Goal: Task Accomplishment & Management: Complete application form

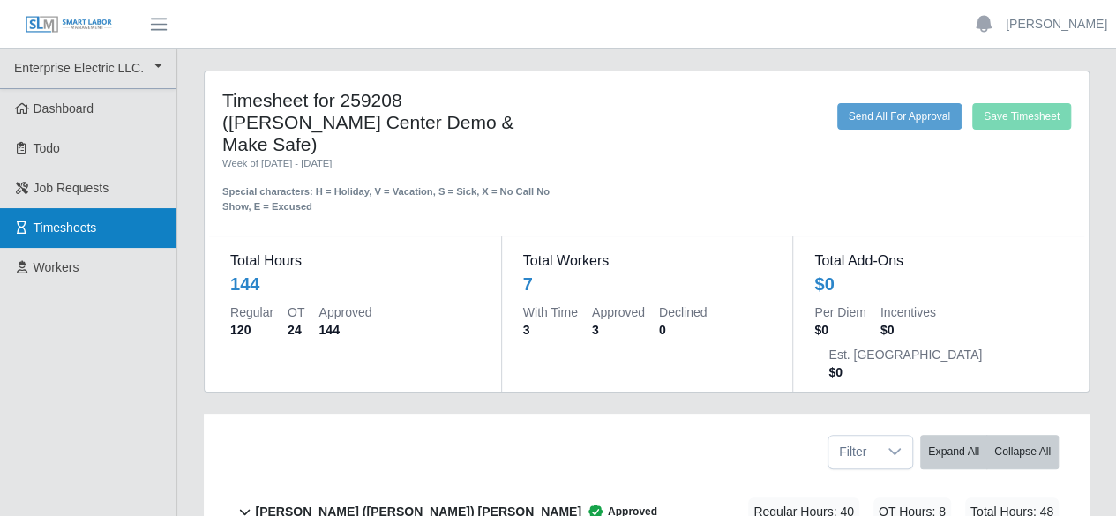
click at [139, 243] on link "Timesheets" at bounding box center [88, 228] width 177 height 40
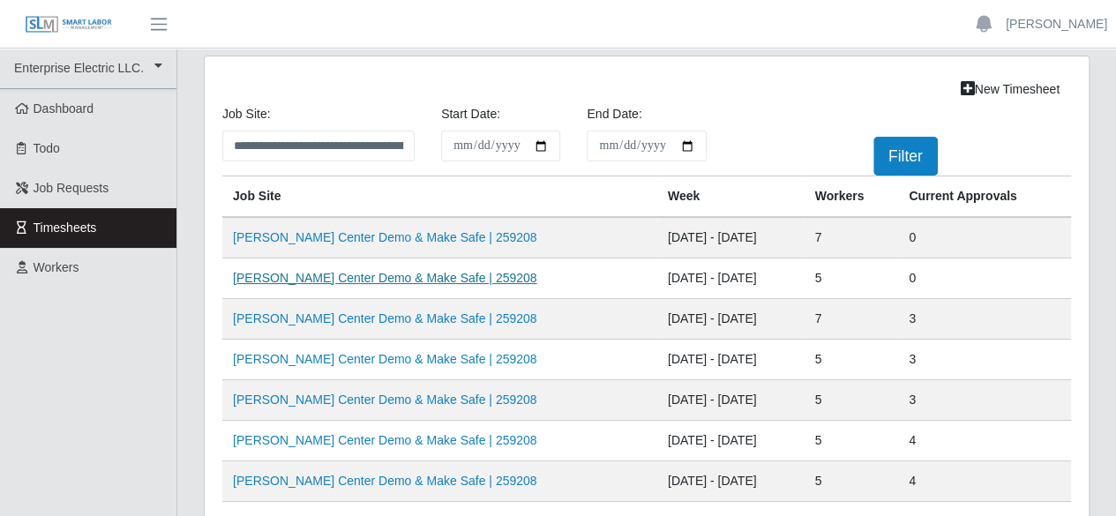
click at [504, 271] on link "[PERSON_NAME] Center Demo & Make Safe | 259208" at bounding box center [385, 278] width 304 height 14
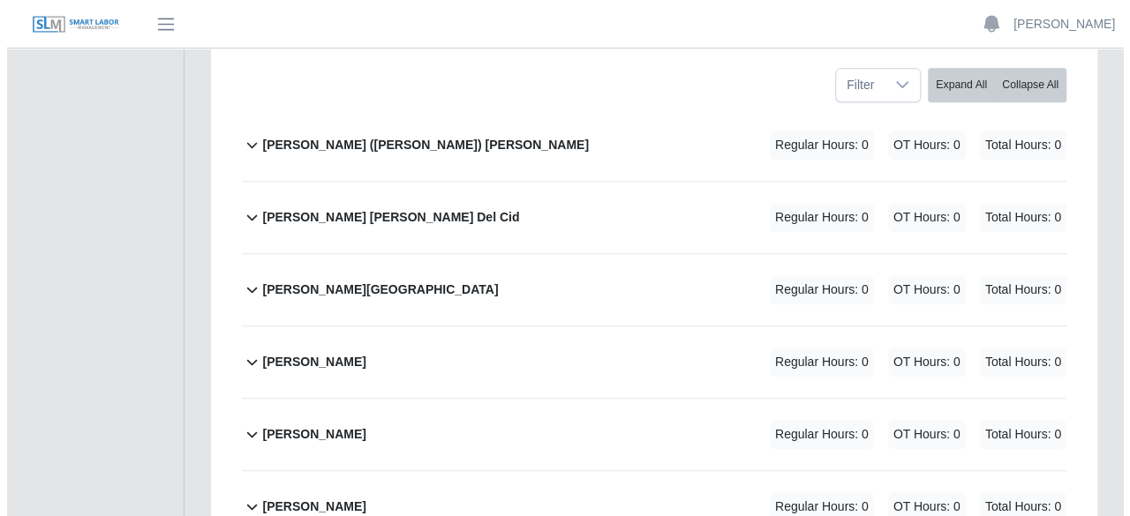
scroll to position [177, 0]
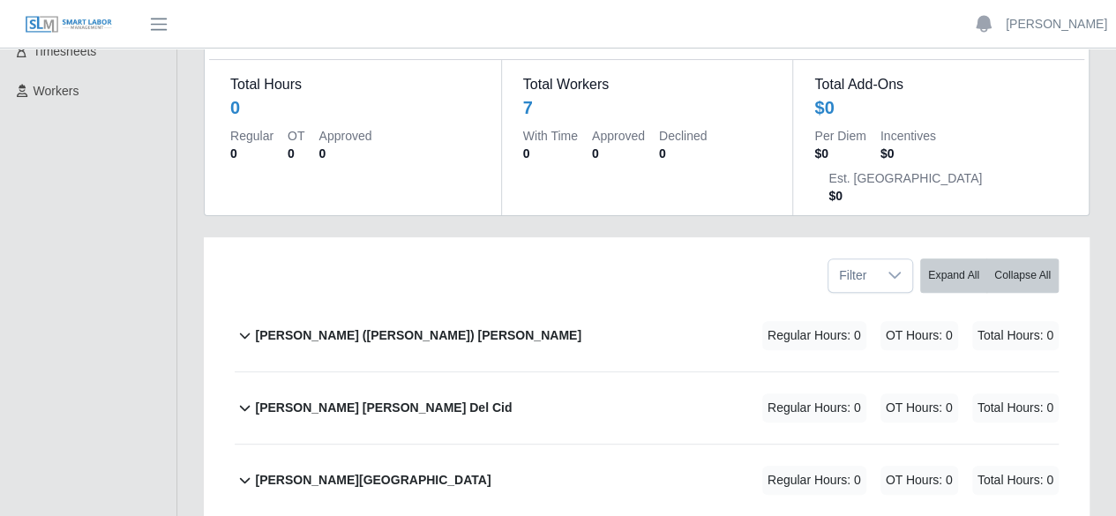
click at [379, 327] on b "[PERSON_NAME] ([PERSON_NAME]) [PERSON_NAME]" at bounding box center [418, 336] width 326 height 19
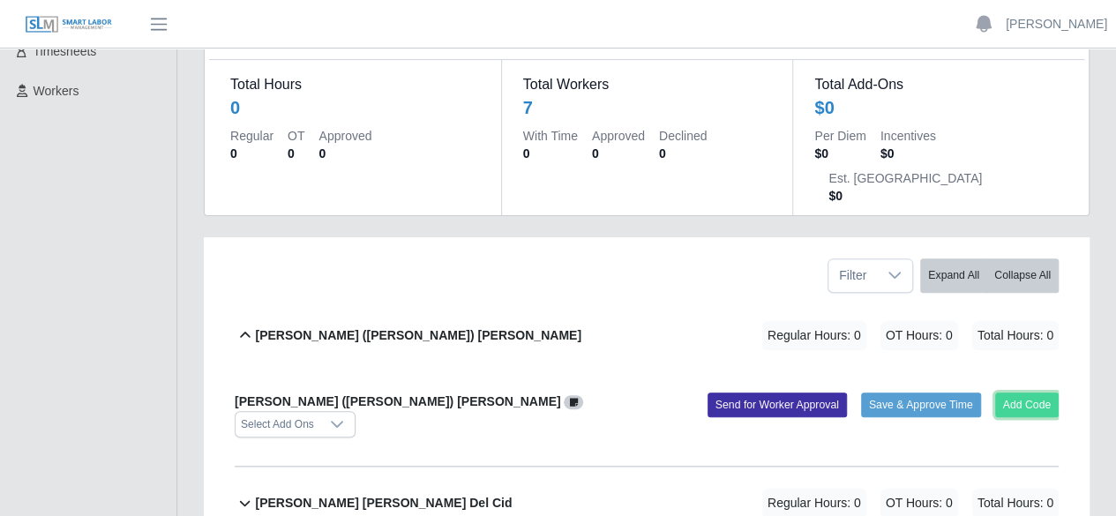
click at [1010, 393] on button "Add Code" at bounding box center [1028, 405] width 64 height 25
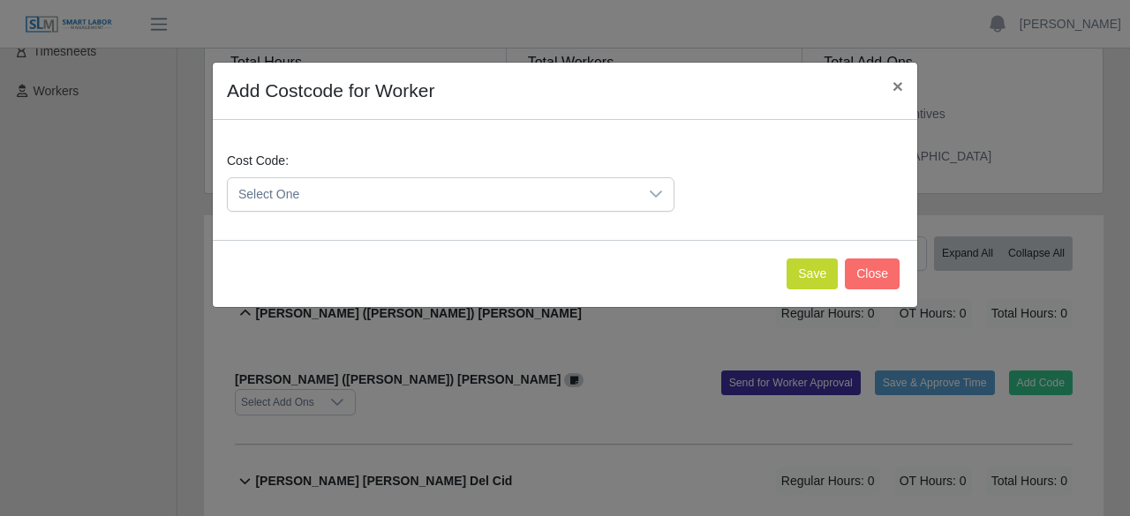
click at [662, 200] on div at bounding box center [655, 194] width 35 height 33
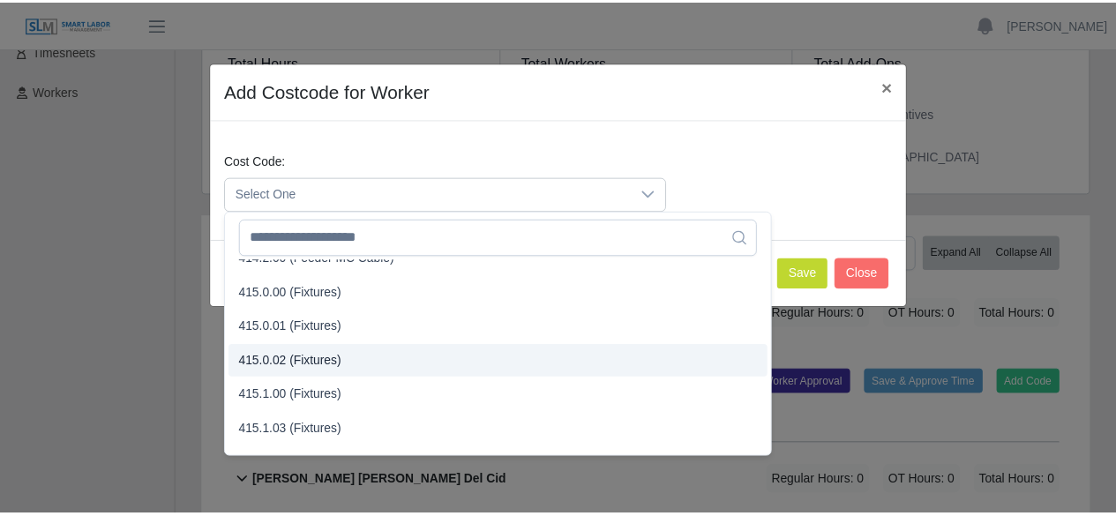
scroll to position [441, 0]
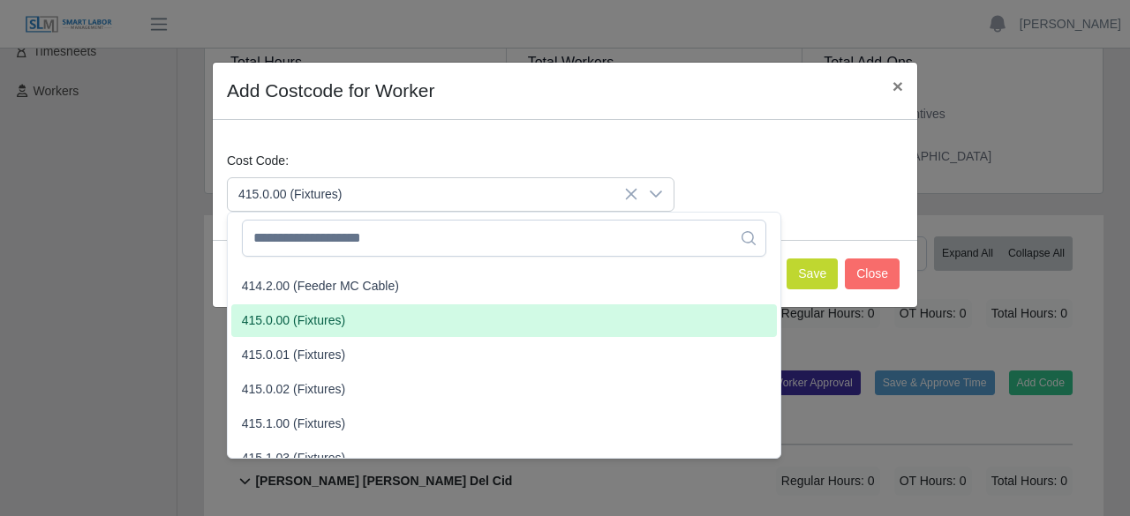
click at [317, 315] on span "415.0.00 (Fixtures)" at bounding box center [294, 321] width 104 height 19
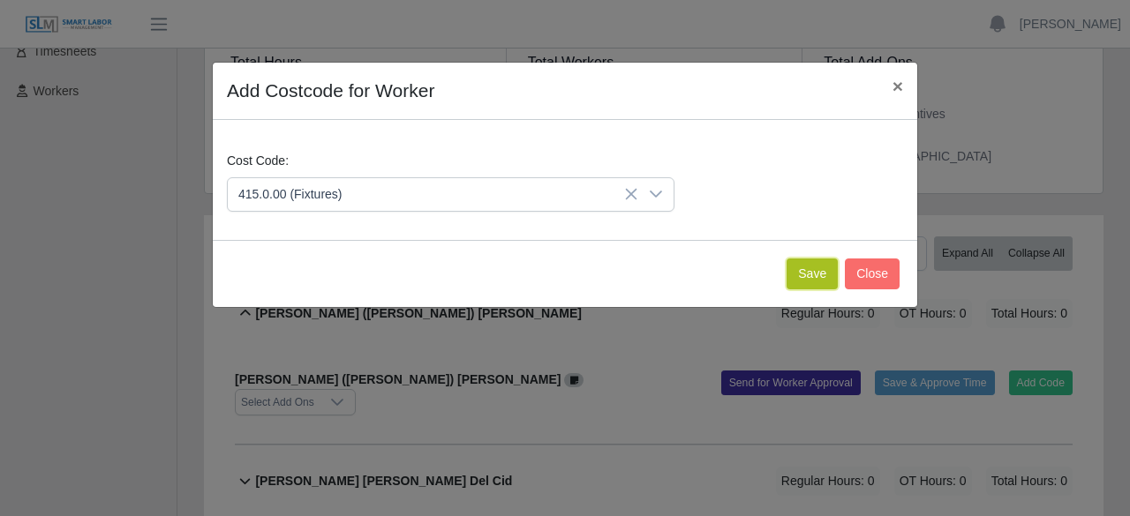
click at [810, 276] on button "Save" at bounding box center [811, 274] width 51 height 31
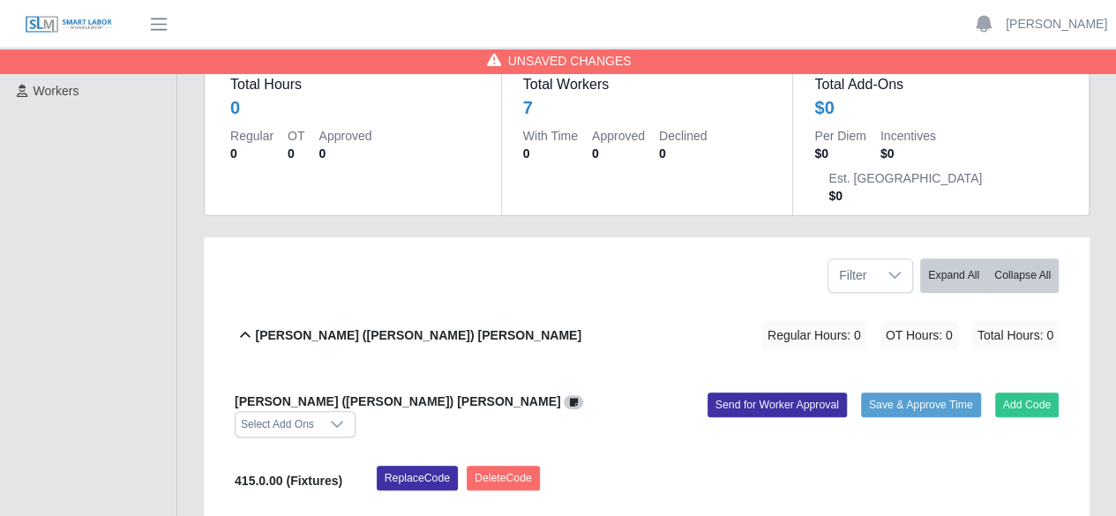
scroll to position [265, 0]
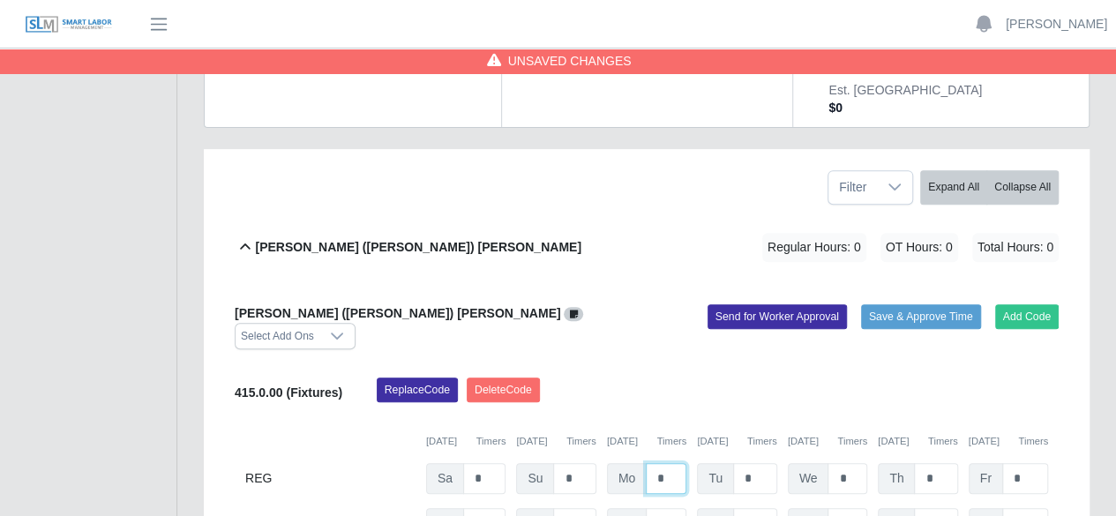
click at [677, 463] on input "*" at bounding box center [666, 478] width 41 height 31
type input "*"
click at [756, 463] on input "*" at bounding box center [755, 478] width 44 height 31
type input "*"
click at [847, 463] on input "*" at bounding box center [848, 478] width 40 height 31
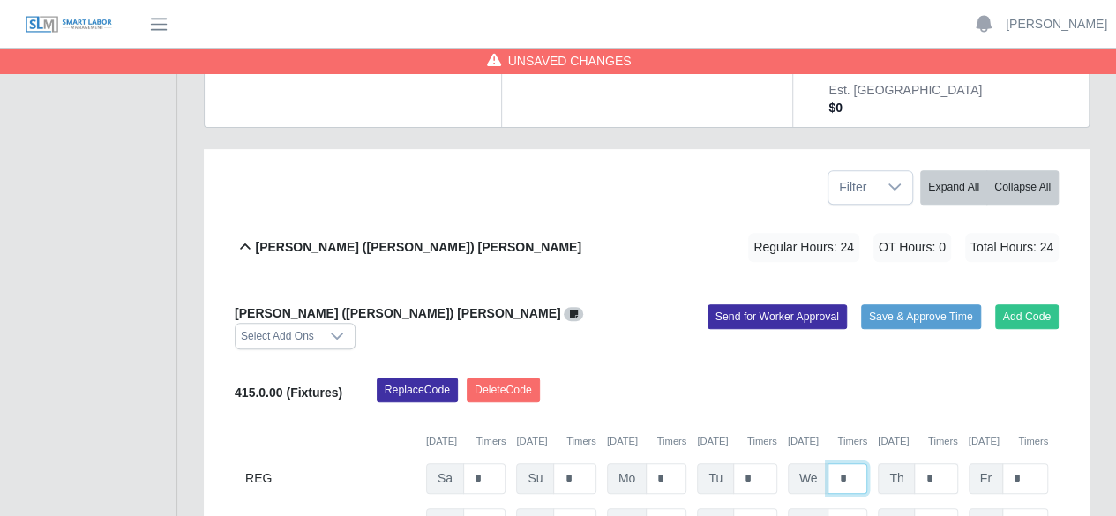
type input "*"
click at [943, 463] on input "*" at bounding box center [935, 478] width 43 height 31
type input "*"
click at [1020, 463] on input "*" at bounding box center [1026, 478] width 46 height 31
type input "*"
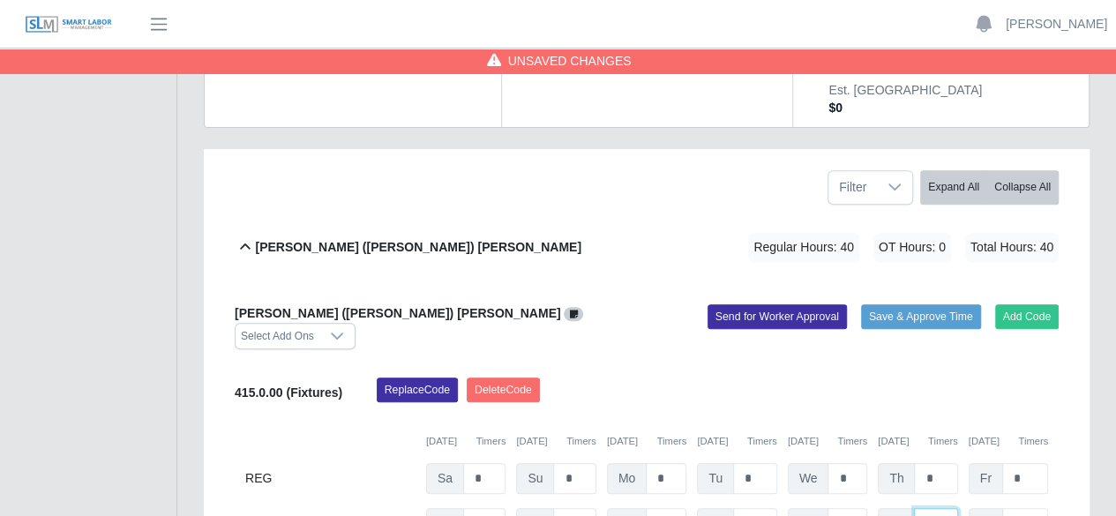
click at [938, 508] on input "*" at bounding box center [935, 523] width 43 height 31
type input "*"
click at [848, 508] on input "*" at bounding box center [848, 523] width 40 height 31
type input "*"
click at [485, 508] on input "*" at bounding box center [484, 523] width 42 height 31
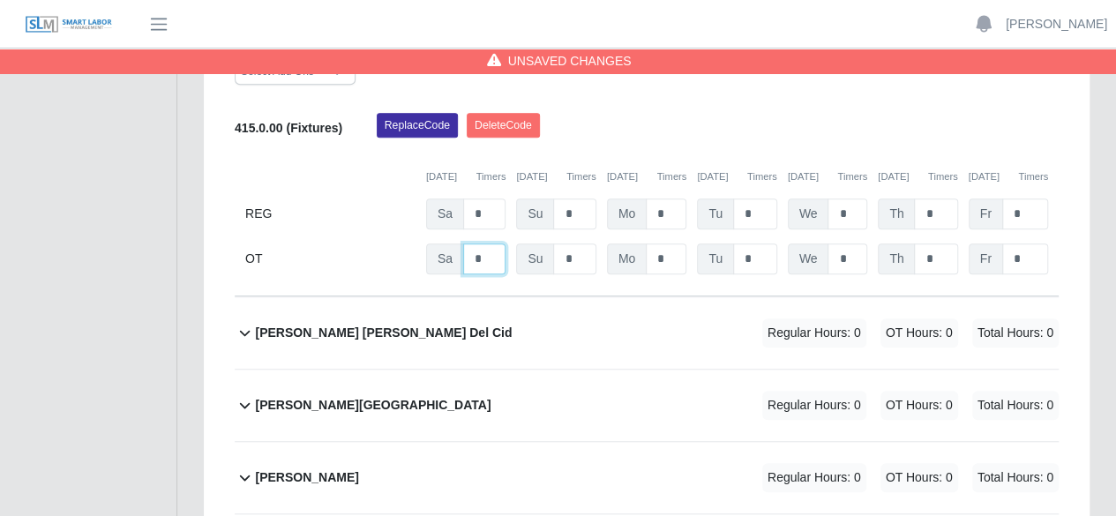
scroll to position [618, 0]
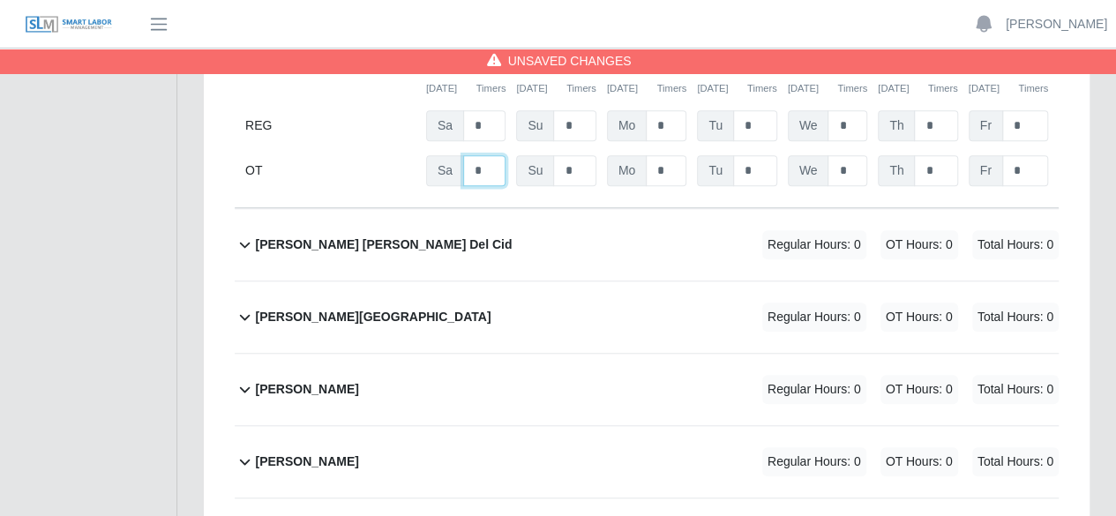
type input "*"
click at [581, 426] on div "Juan Carlos Cardona Regular Hours: 0 OT Hours: 0 Total Hours: 0" at bounding box center [657, 461] width 804 height 71
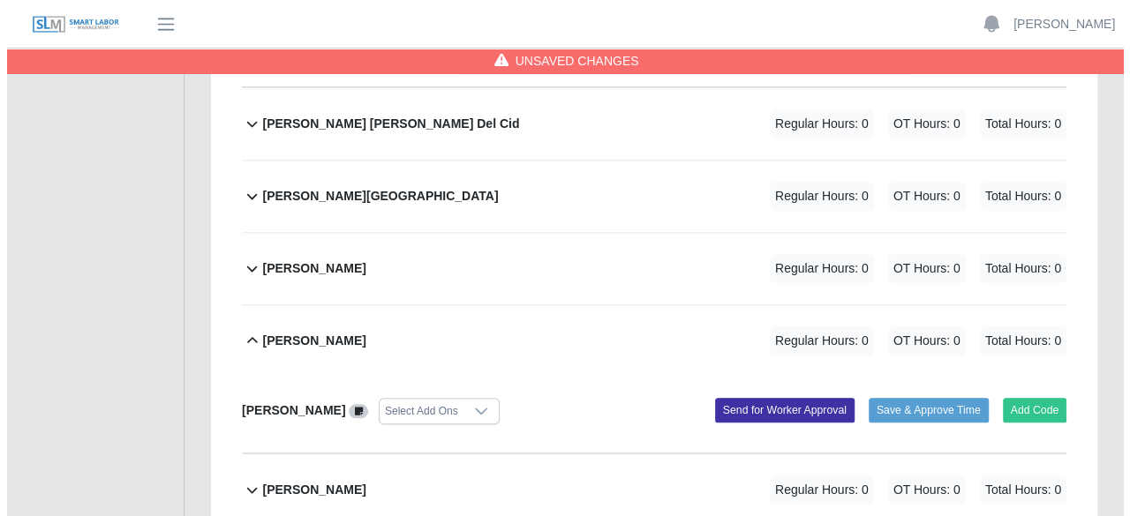
scroll to position [794, 0]
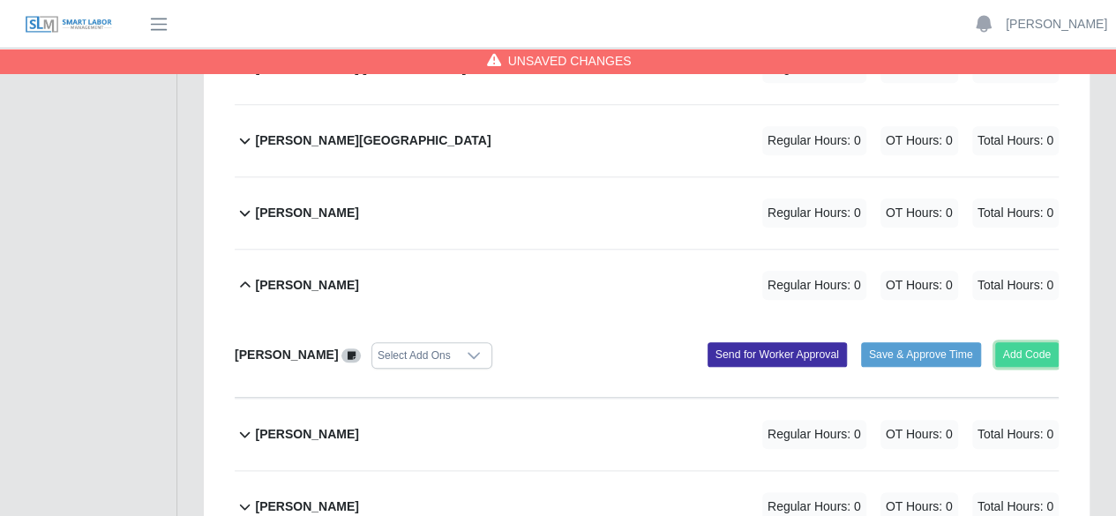
click at [1011, 342] on button "Add Code" at bounding box center [1028, 354] width 64 height 25
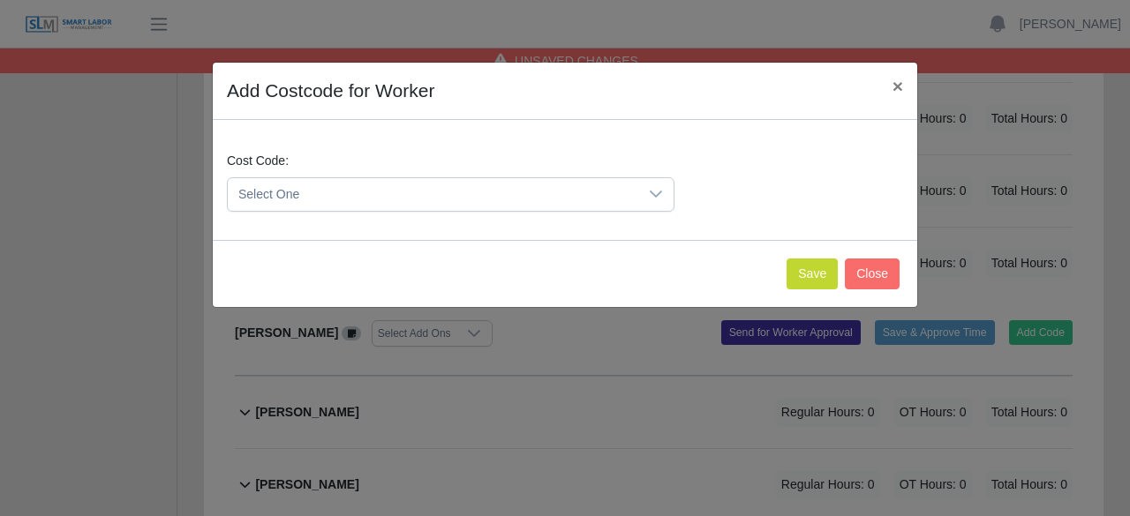
click at [642, 190] on div at bounding box center [655, 194] width 35 height 33
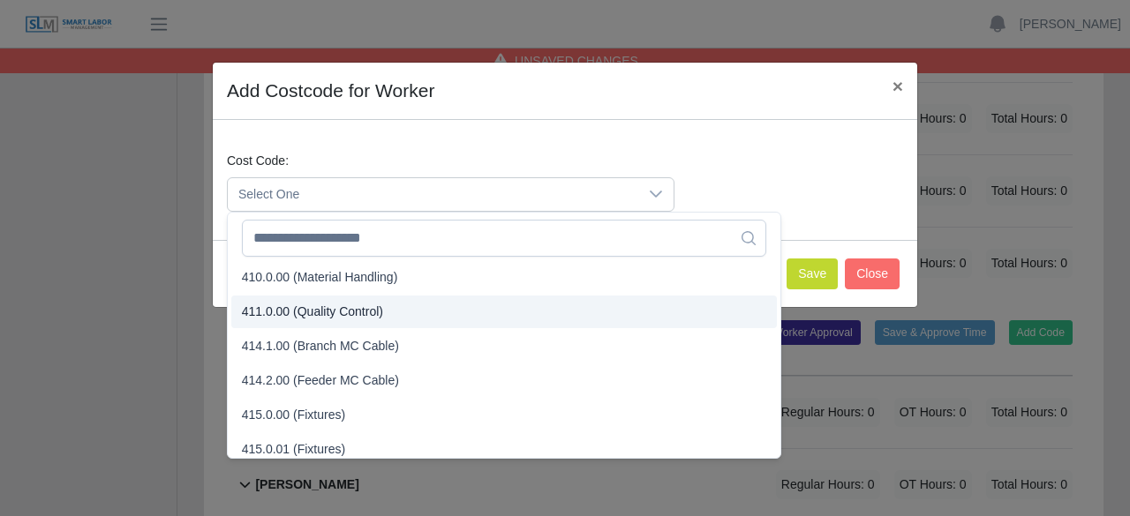
scroll to position [353, 0]
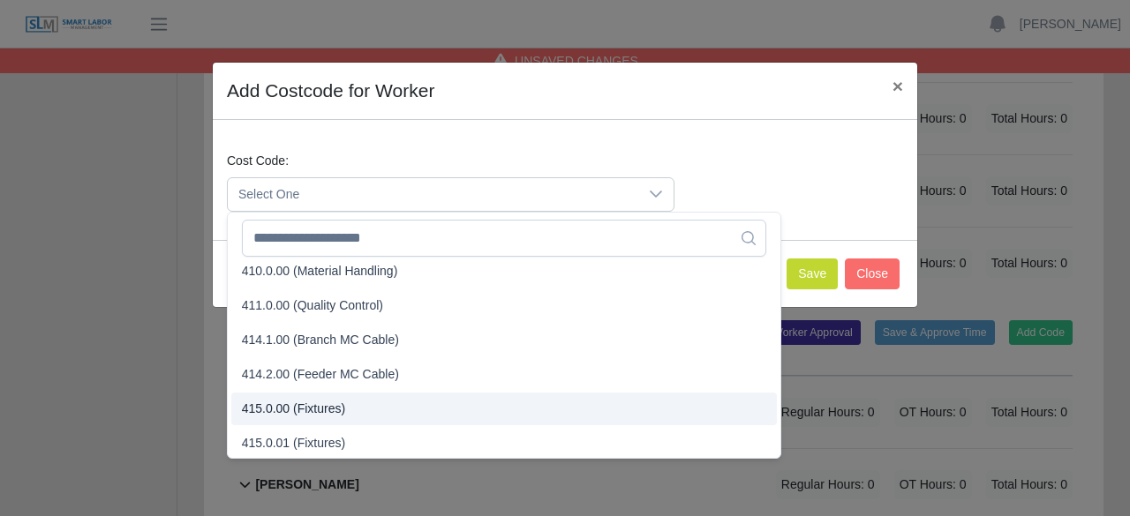
click at [346, 409] on li "415.0.00 (Fixtures)" at bounding box center [503, 409] width 545 height 33
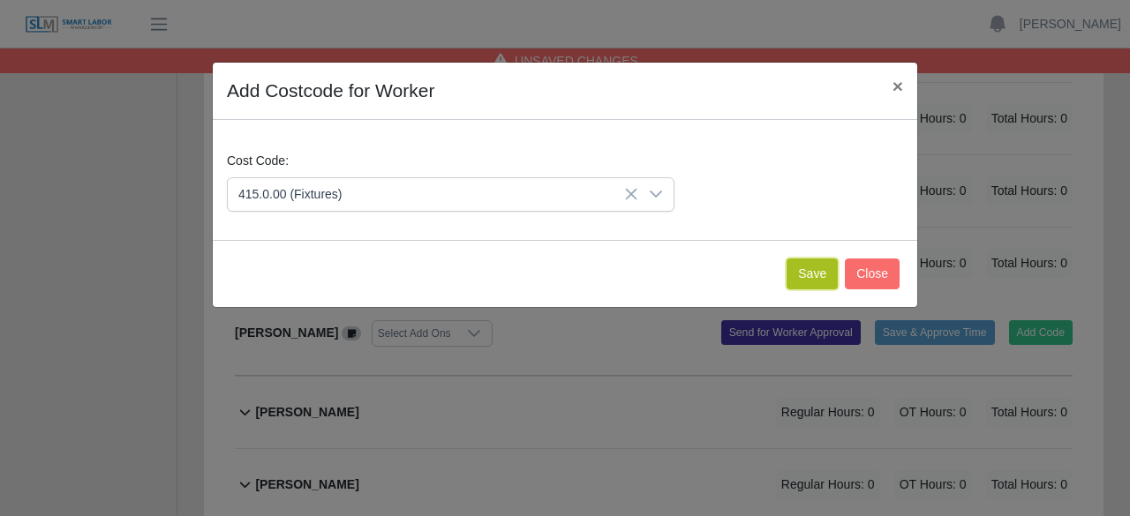
click at [814, 272] on button "Save" at bounding box center [811, 274] width 51 height 31
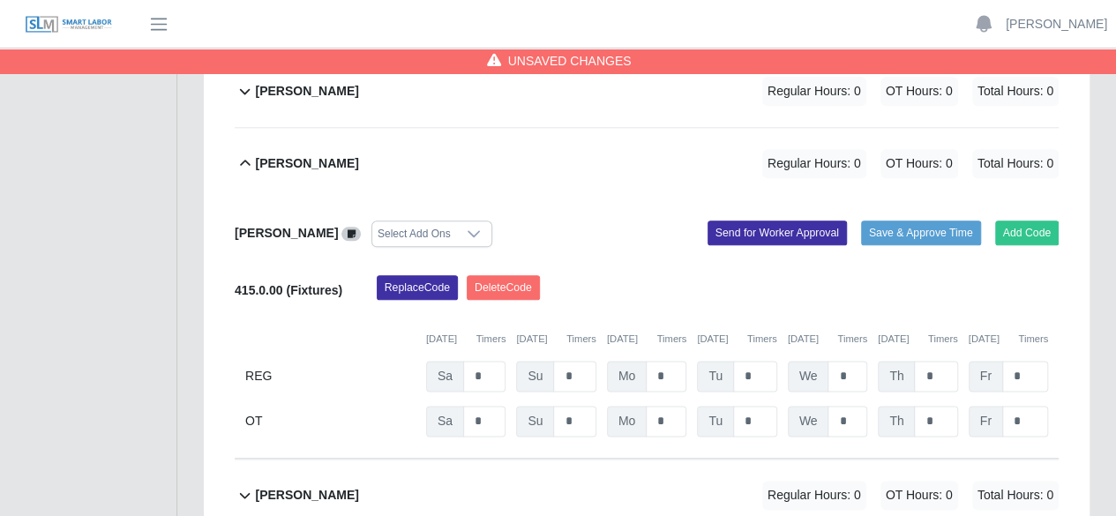
scroll to position [888, 0]
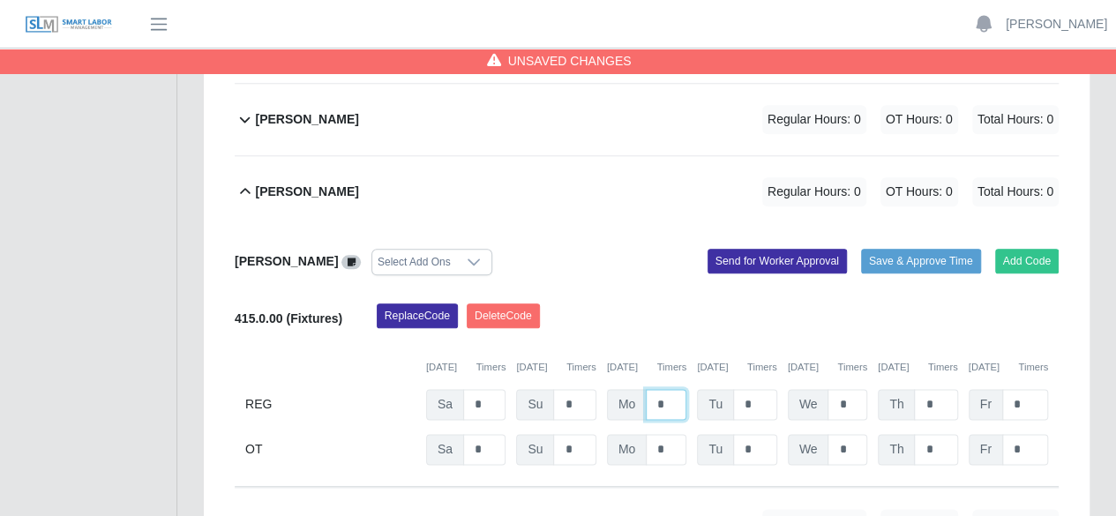
click at [666, 389] on input "*" at bounding box center [666, 404] width 41 height 31
type input "*"
click at [754, 389] on input "*" at bounding box center [755, 404] width 44 height 31
type input "*"
click at [839, 389] on input "*" at bounding box center [848, 404] width 40 height 31
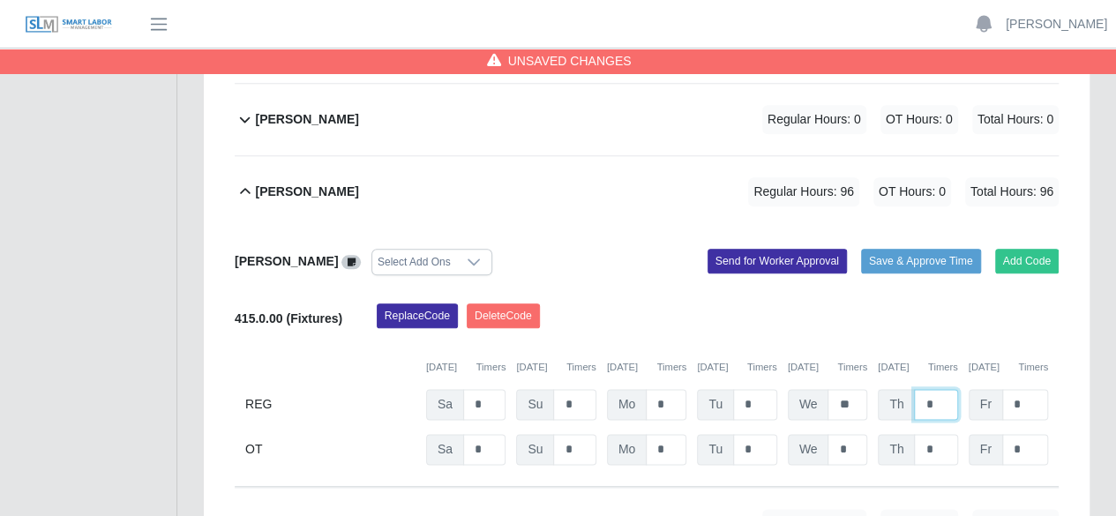
click at [936, 389] on input "*" at bounding box center [935, 404] width 43 height 31
click at [856, 389] on input "**" at bounding box center [848, 404] width 40 height 31
type input "*"
click at [936, 389] on input "*" at bounding box center [935, 404] width 43 height 31
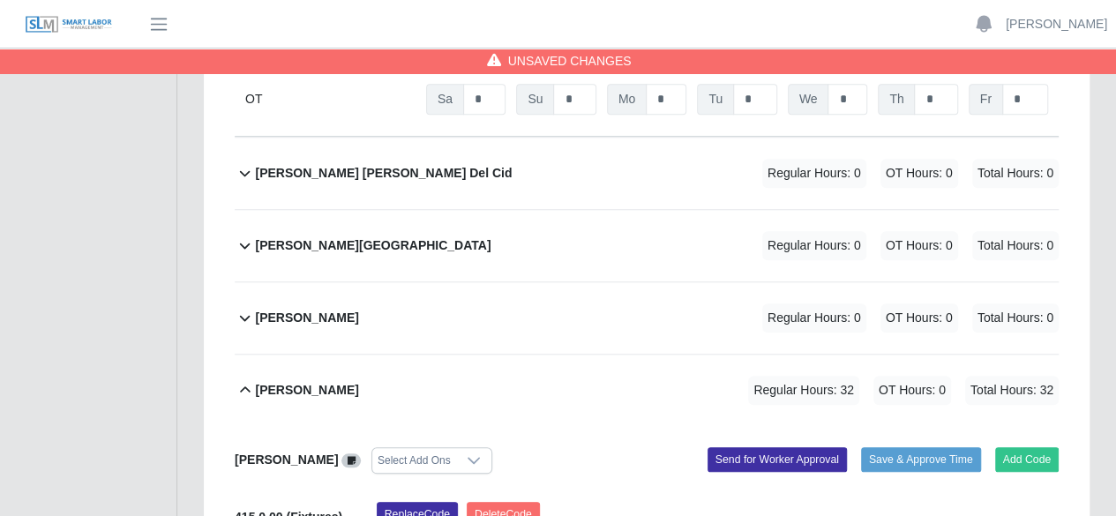
scroll to position [800, 0]
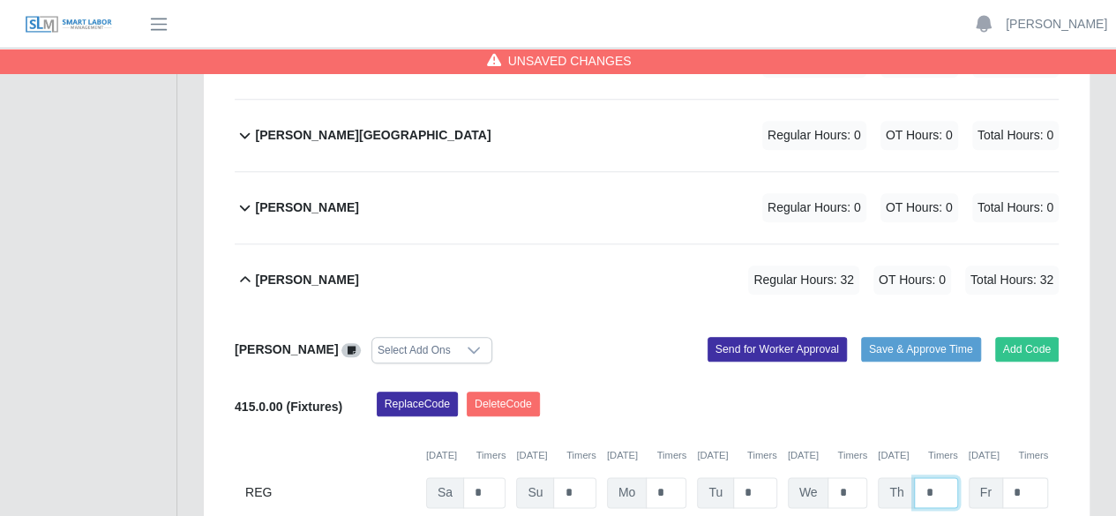
type input "*"
click at [1033, 477] on input "*" at bounding box center [1026, 492] width 46 height 31
type input "*"
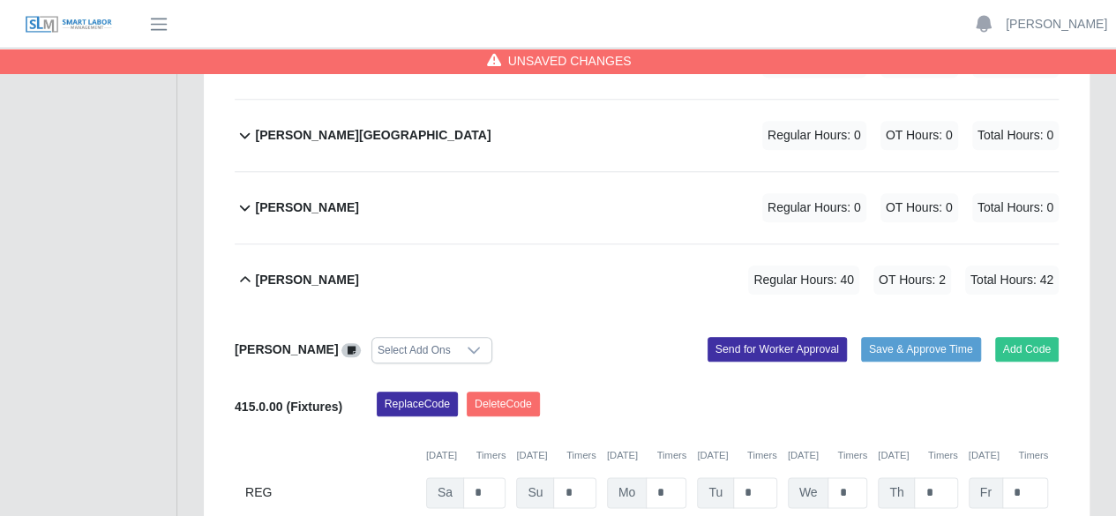
type input "*"
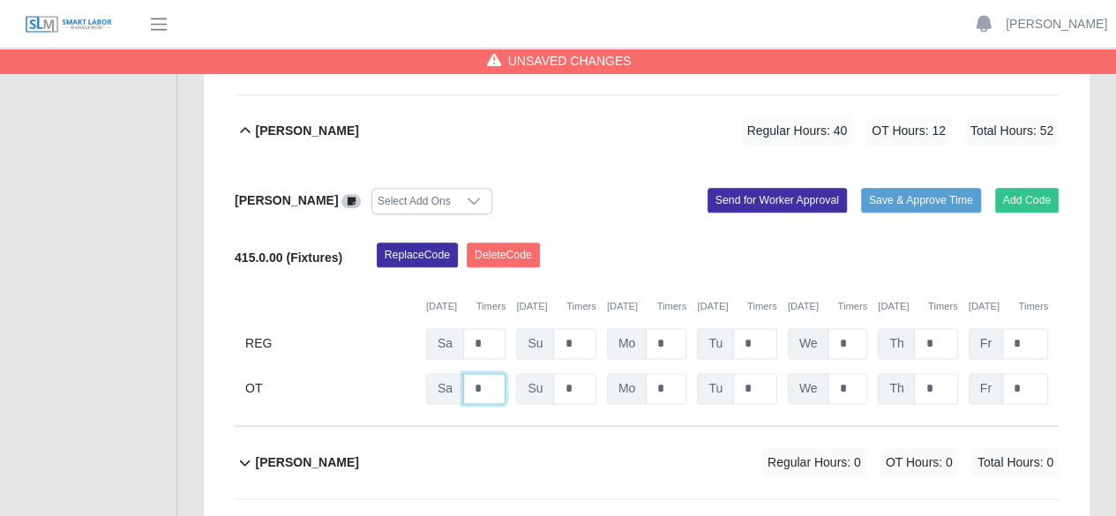
scroll to position [976, 0]
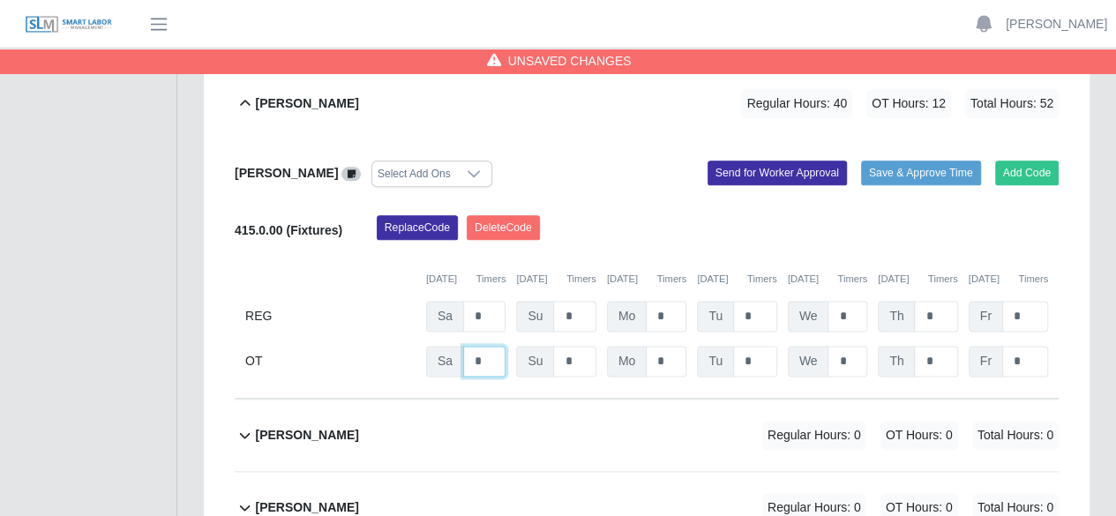
type input "*"
click at [546, 400] on div "Melvin Rodriguez Regular Hours: 0 OT Hours: 0 Total Hours: 0" at bounding box center [657, 435] width 804 height 71
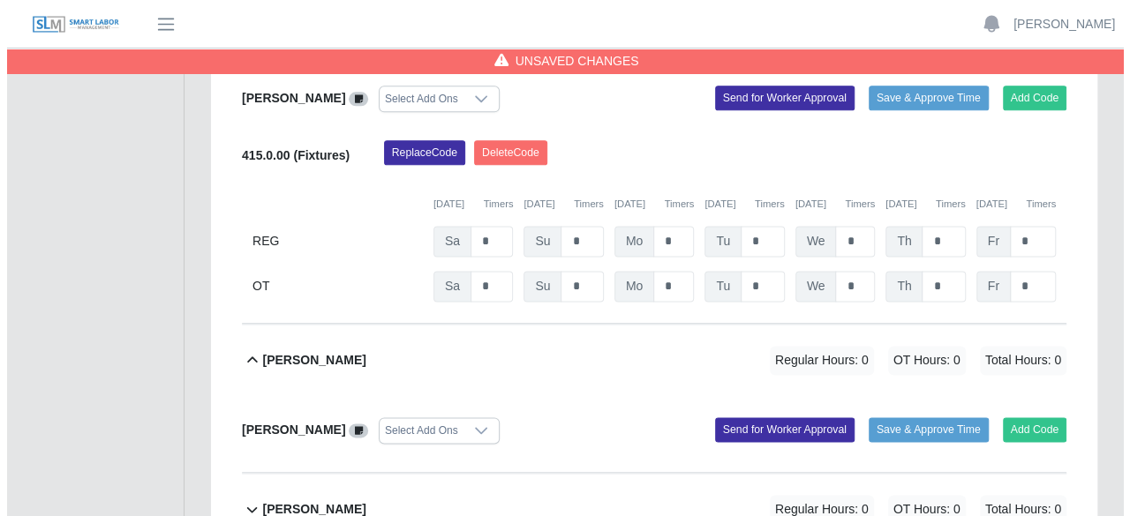
scroll to position [1052, 0]
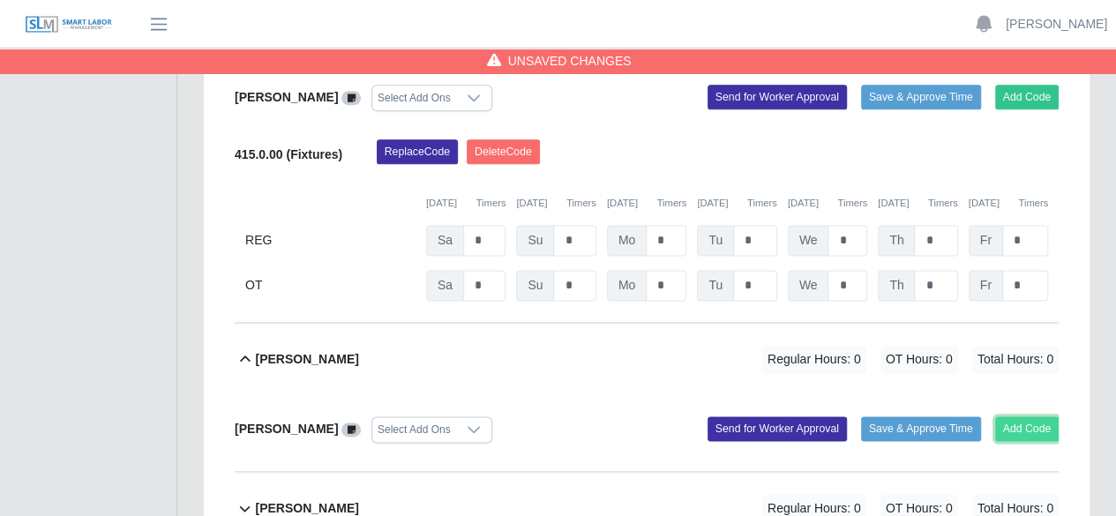
click at [1034, 417] on button "Add Code" at bounding box center [1028, 429] width 64 height 25
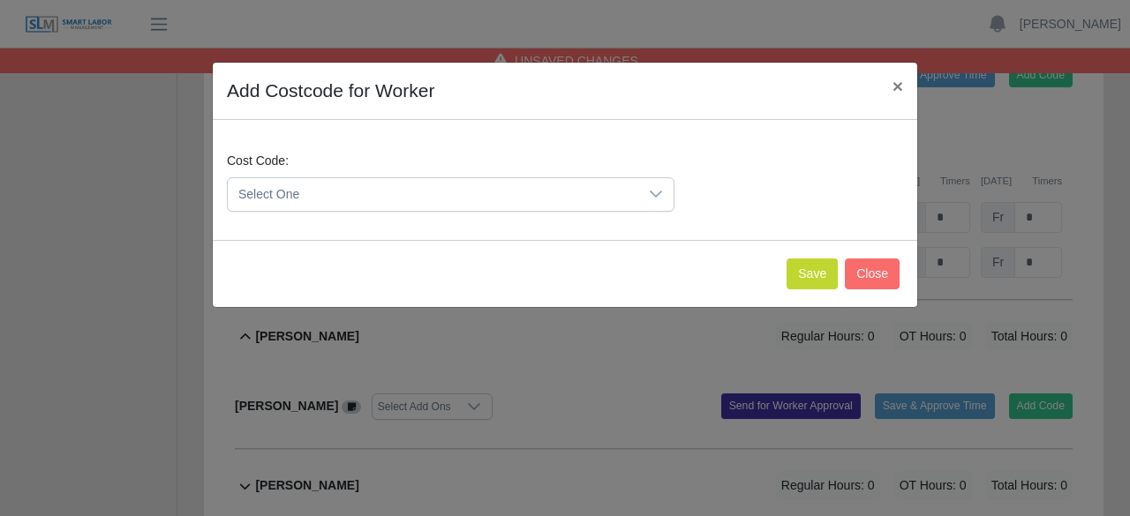
click at [665, 187] on div at bounding box center [655, 194] width 35 height 33
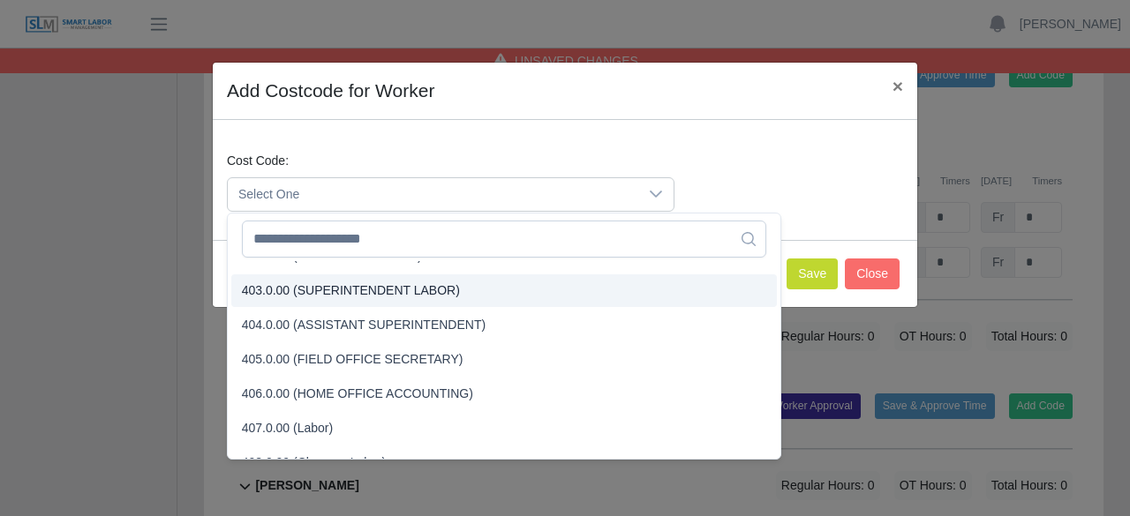
scroll to position [441, 0]
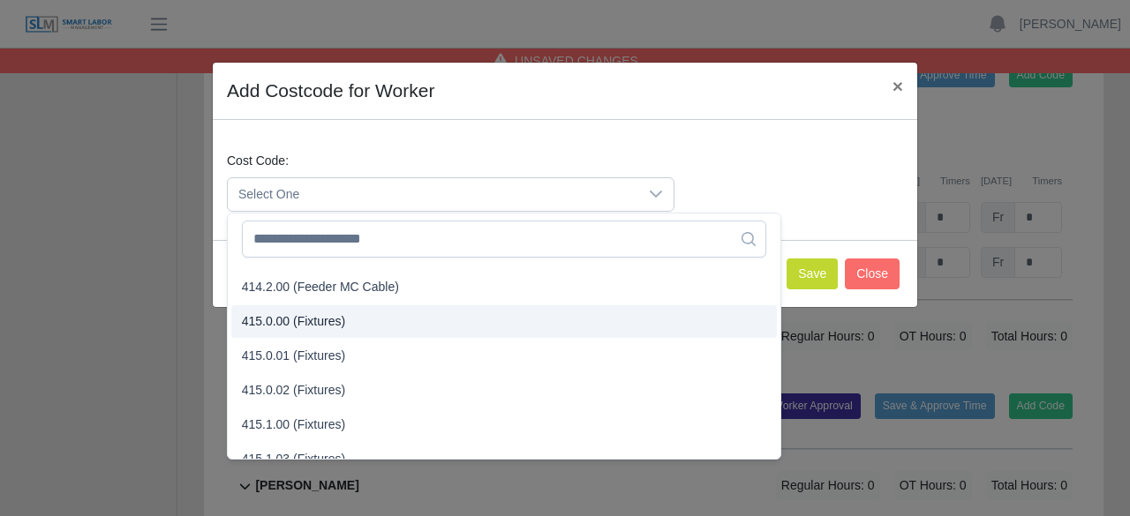
click at [289, 320] on span "415.0.00 (Fixtures)" at bounding box center [294, 321] width 104 height 19
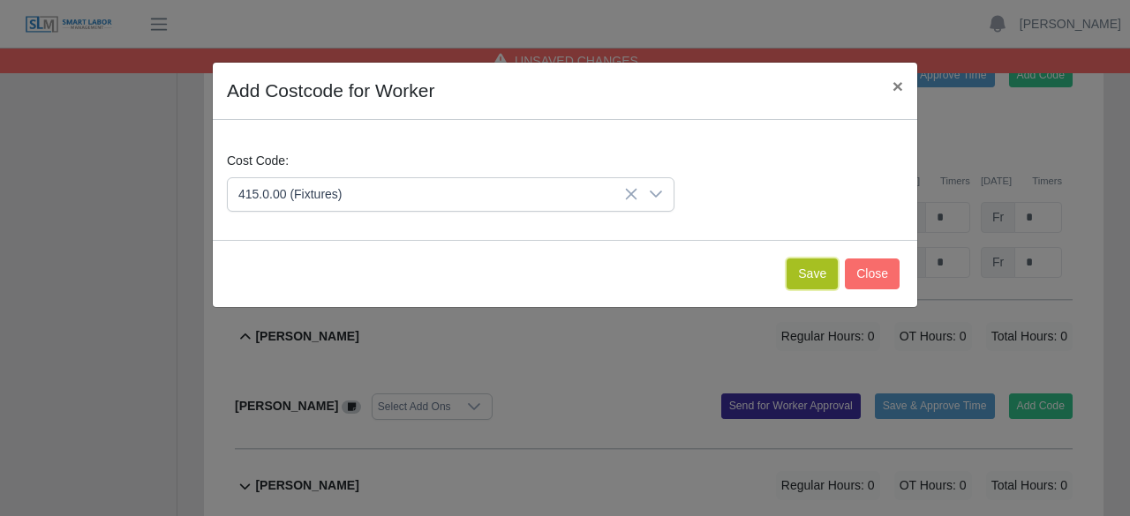
click at [808, 264] on button "Save" at bounding box center [811, 274] width 51 height 31
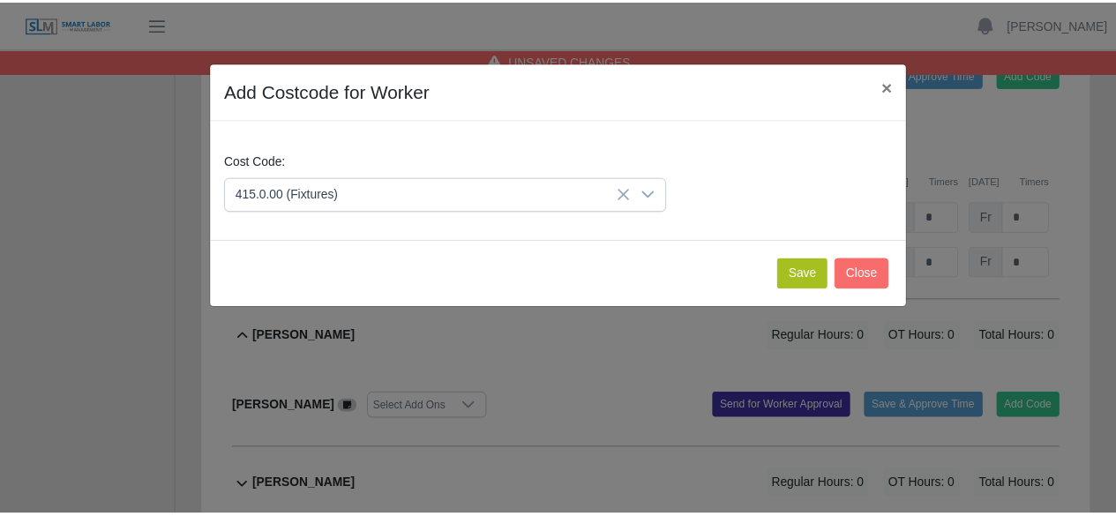
scroll to position [1235, 0]
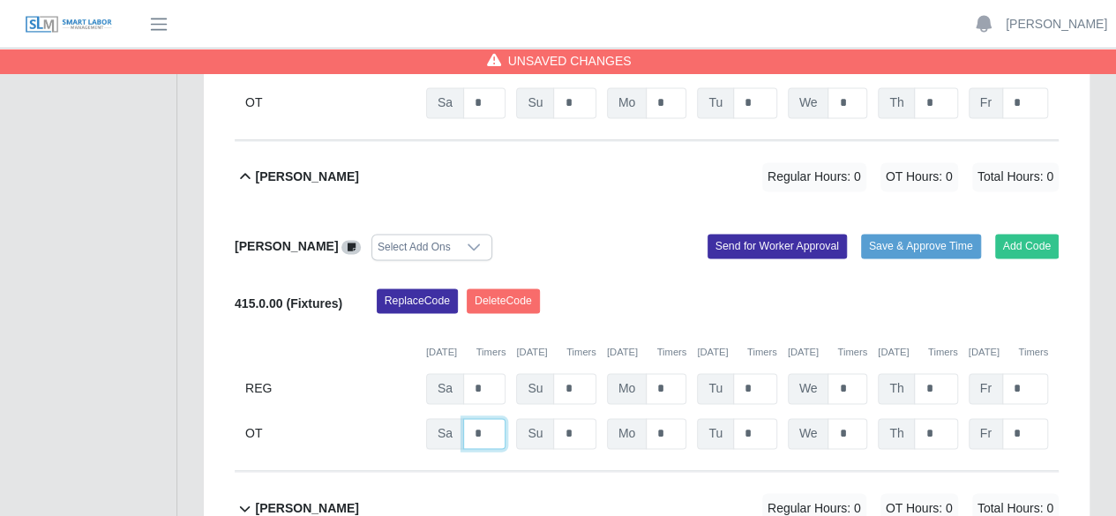
click at [485, 418] on input "*" at bounding box center [484, 433] width 42 height 31
type input "*"
click at [669, 373] on input "*" at bounding box center [666, 388] width 41 height 31
type input "*"
click at [753, 373] on input "*" at bounding box center [755, 388] width 44 height 31
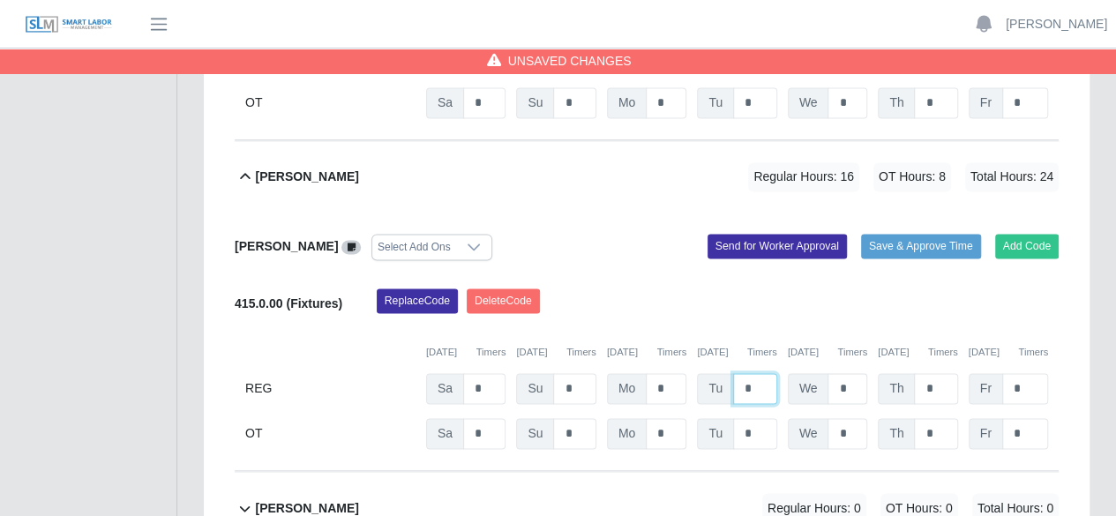
type input "*"
click at [848, 373] on input "*" at bounding box center [848, 388] width 40 height 31
type input "*"
click at [930, 373] on input "*" at bounding box center [935, 388] width 43 height 31
type input "*"
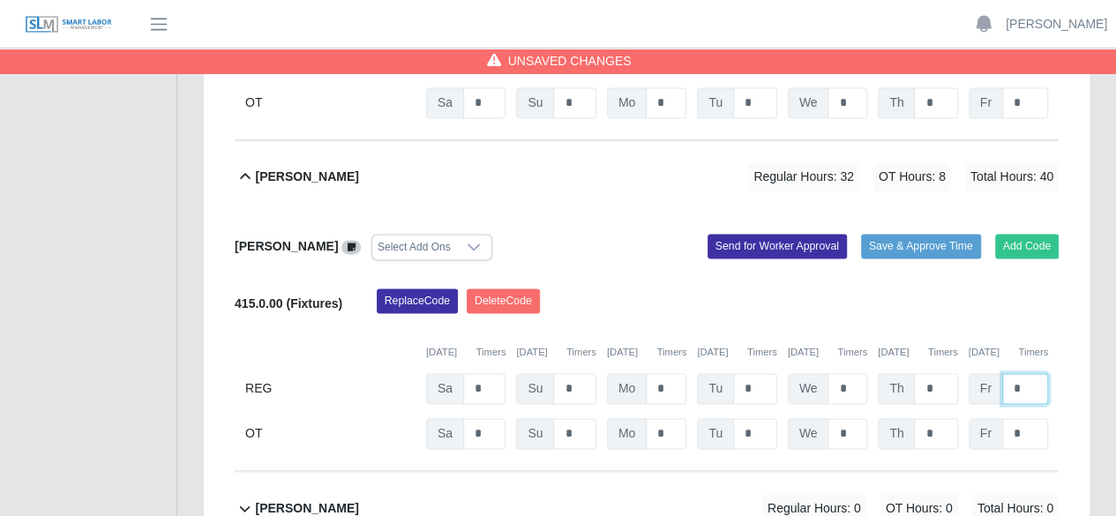
click at [1026, 373] on input "*" at bounding box center [1026, 388] width 46 height 31
type input "*"
click at [939, 418] on input "*" at bounding box center [935, 433] width 43 height 31
type input "*"
click at [849, 418] on input "*" at bounding box center [848, 433] width 40 height 31
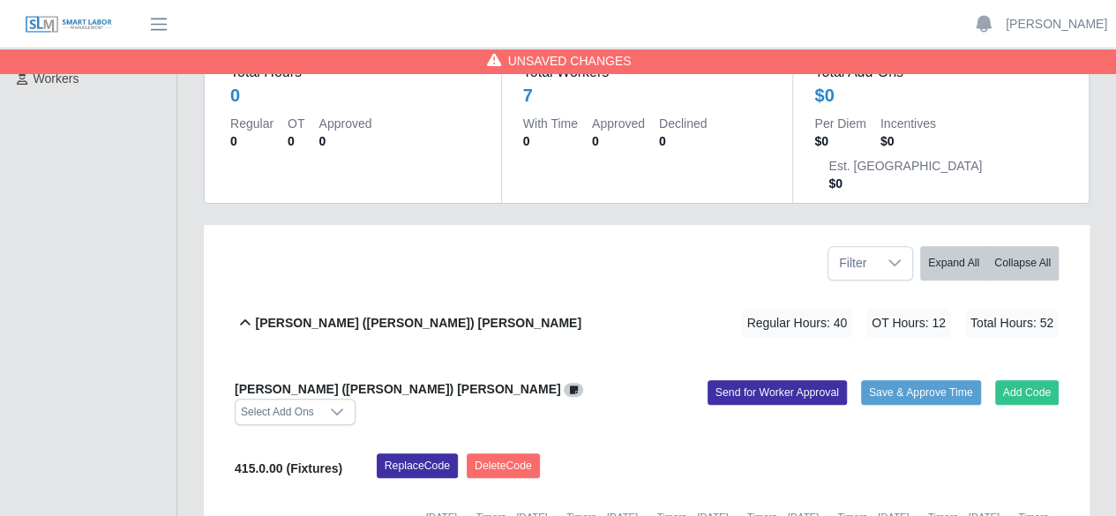
scroll to position [0, 0]
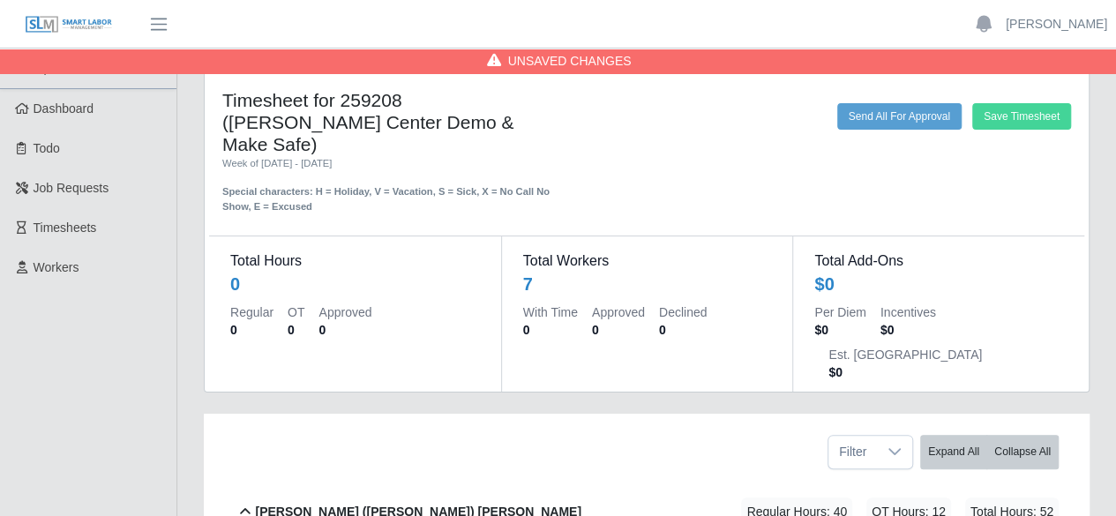
type input "*"
click at [987, 117] on button "Save Timesheet" at bounding box center [1022, 116] width 99 height 26
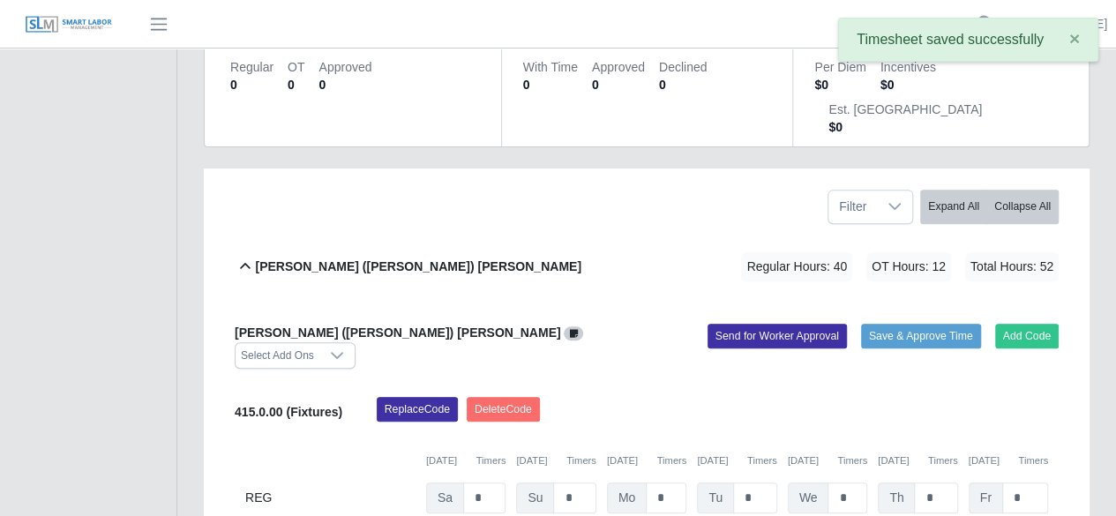
scroll to position [265, 0]
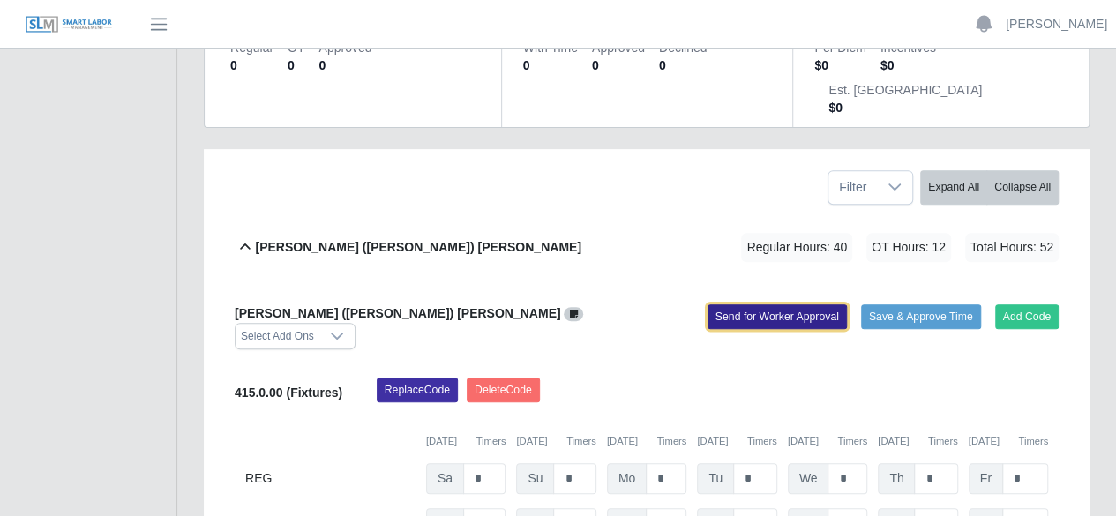
click at [829, 304] on button "Send for Worker Approval" at bounding box center [777, 316] width 139 height 25
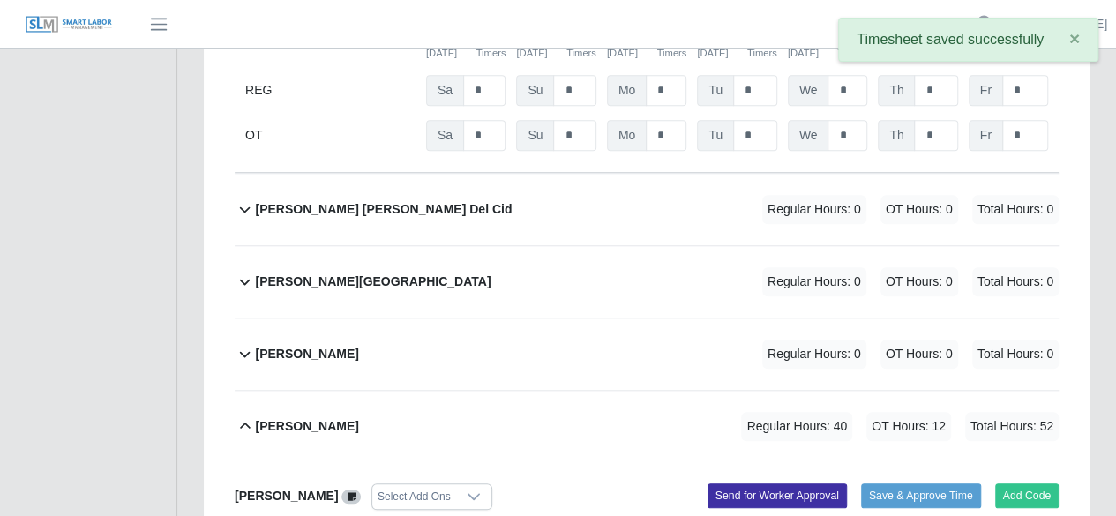
scroll to position [706, 0]
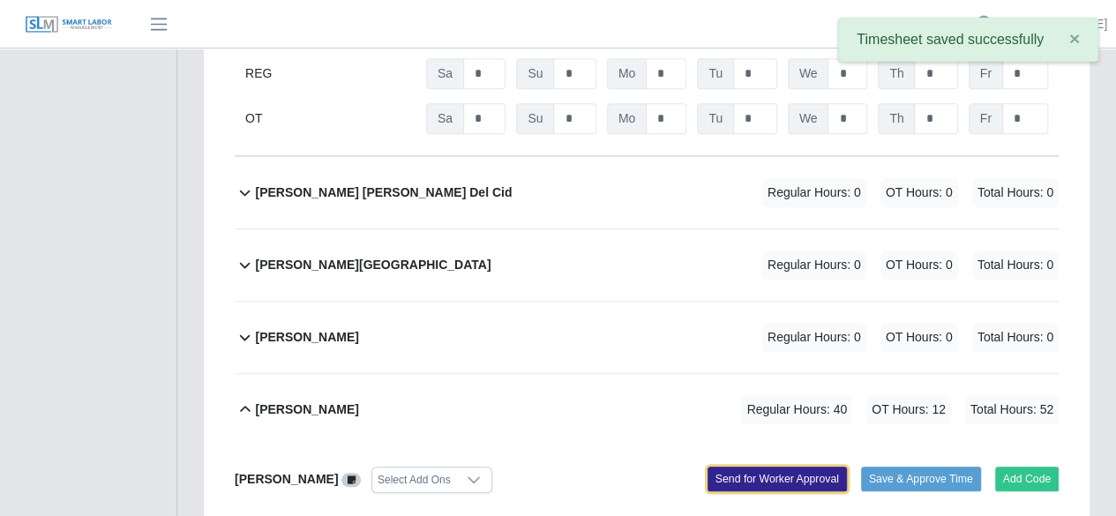
click at [793, 467] on button "Send for Worker Approval" at bounding box center [777, 479] width 139 height 25
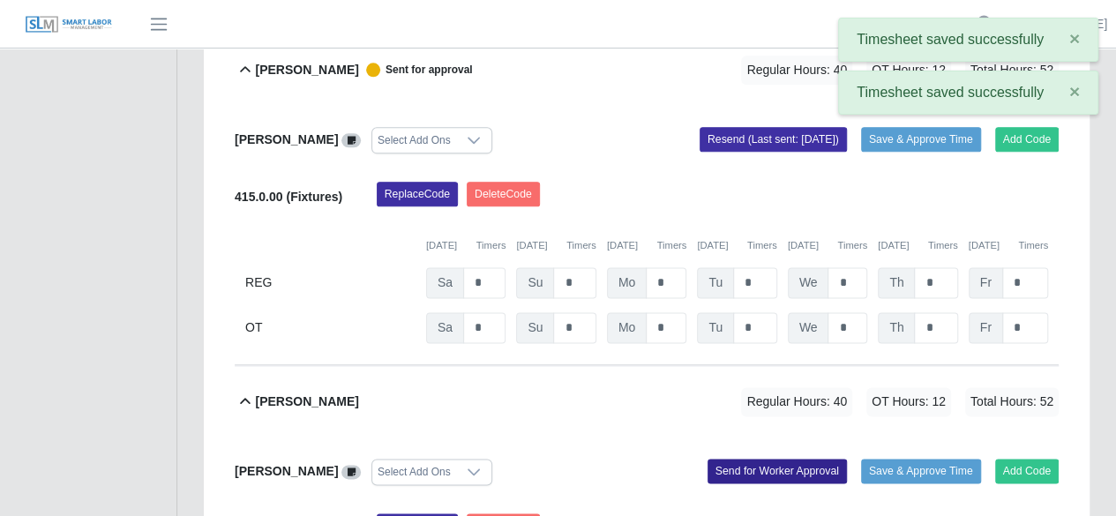
scroll to position [1059, 0]
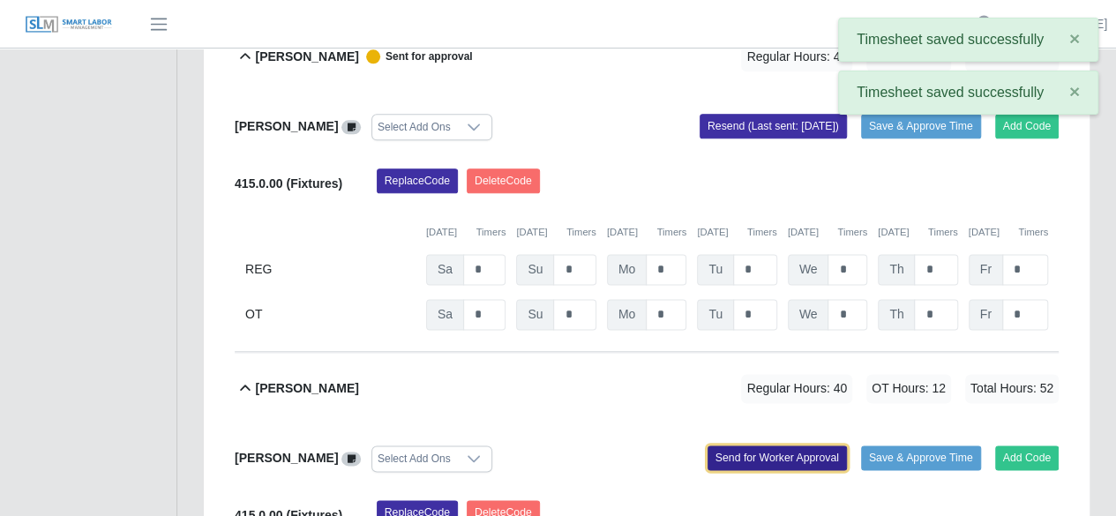
click at [799, 446] on button "Send for Worker Approval" at bounding box center [777, 458] width 139 height 25
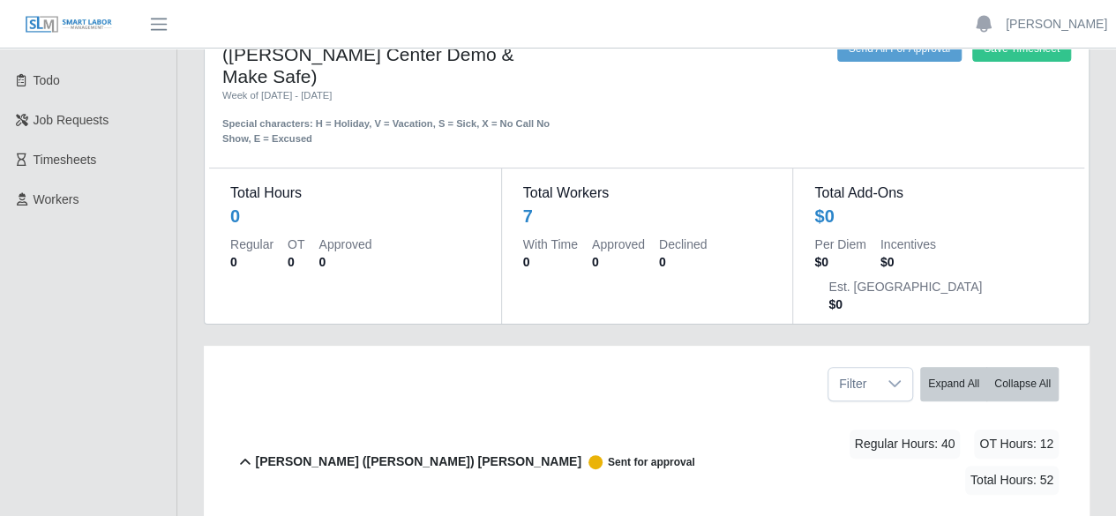
scroll to position [0, 0]
